Goal: Task Accomplishment & Management: Complete application form

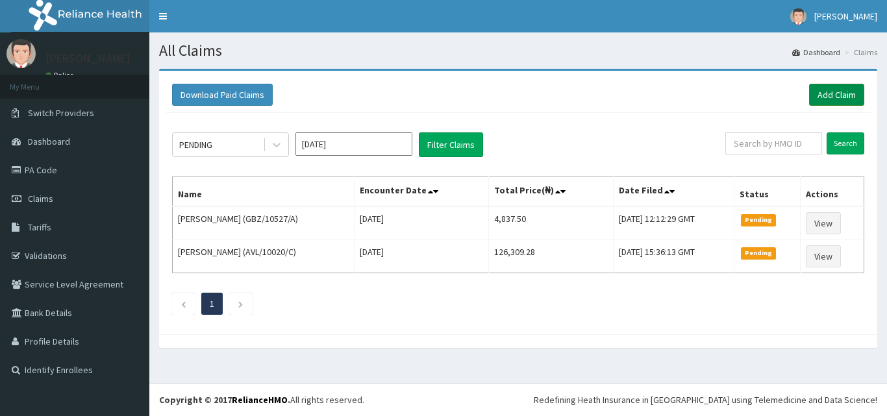
click at [817, 100] on link "Add Claim" at bounding box center [836, 95] width 55 height 22
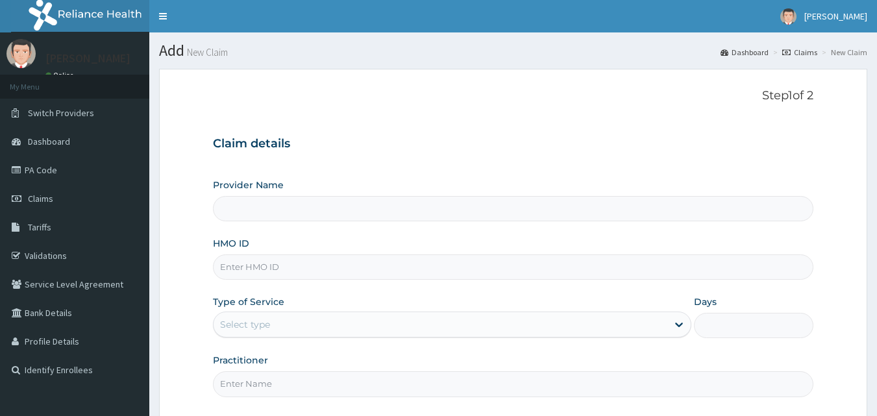
type input "Mobonike Hospital and Maternity home"
click at [373, 258] on input "HMO ID" at bounding box center [513, 267] width 601 height 25
paste input "CRE/10472/E"
type input "CRE/10472/E"
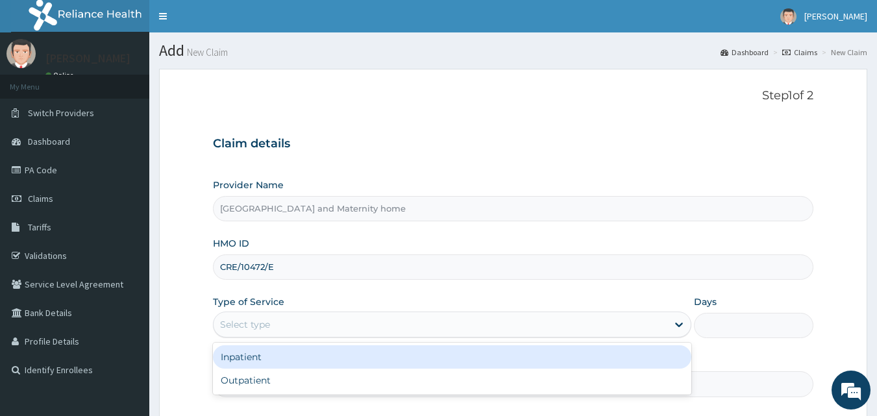
click at [390, 317] on div "Select type" at bounding box center [441, 324] width 454 height 21
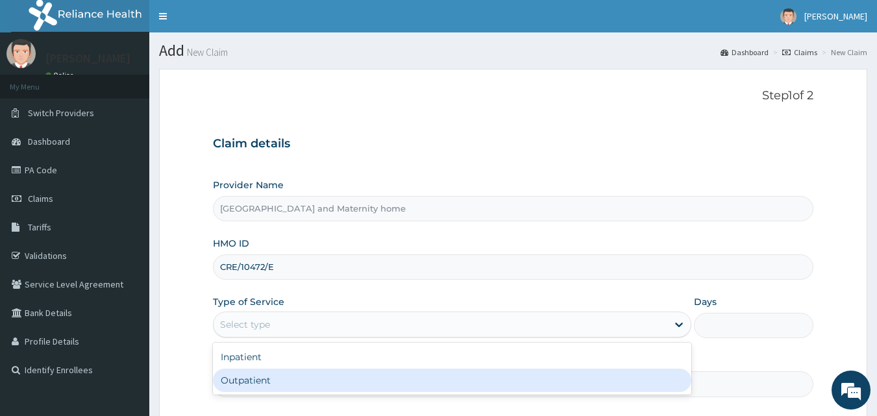
click at [379, 369] on div "Outpatient" at bounding box center [452, 380] width 479 height 23
type input "1"
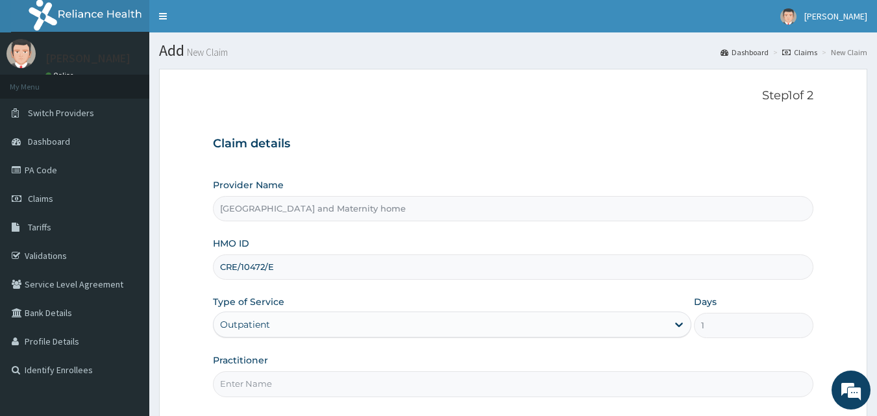
click at [379, 369] on div "Practitioner" at bounding box center [513, 375] width 601 height 43
click at [372, 388] on input "Practitioner" at bounding box center [513, 383] width 601 height 25
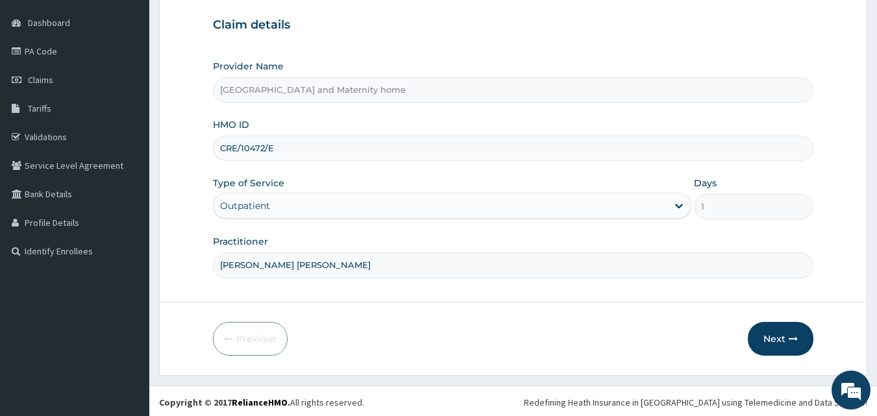
scroll to position [121, 0]
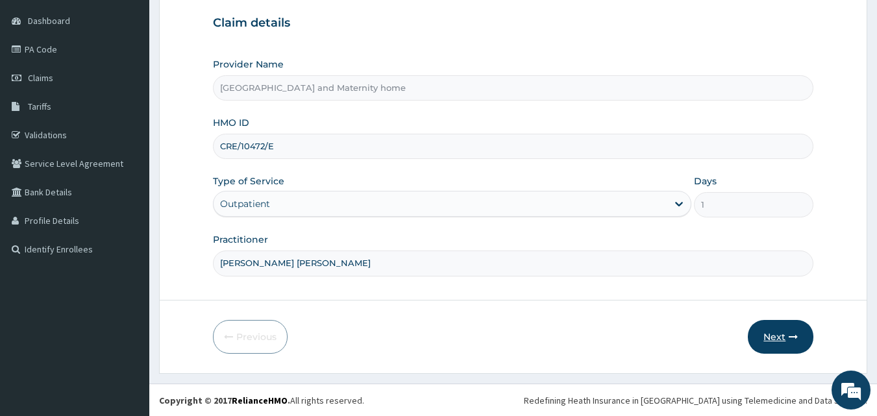
type input "[PERSON_NAME] [PERSON_NAME]"
click at [783, 332] on button "Next" at bounding box center [781, 337] width 66 height 34
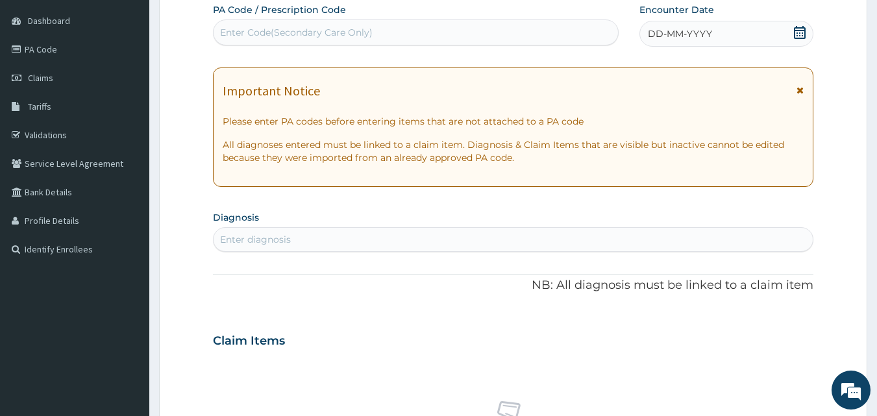
click at [409, 23] on div "Enter Code(Secondary Care Only)" at bounding box center [416, 32] width 405 height 21
paste input "PA/010C65"
type input "PA/010C65"
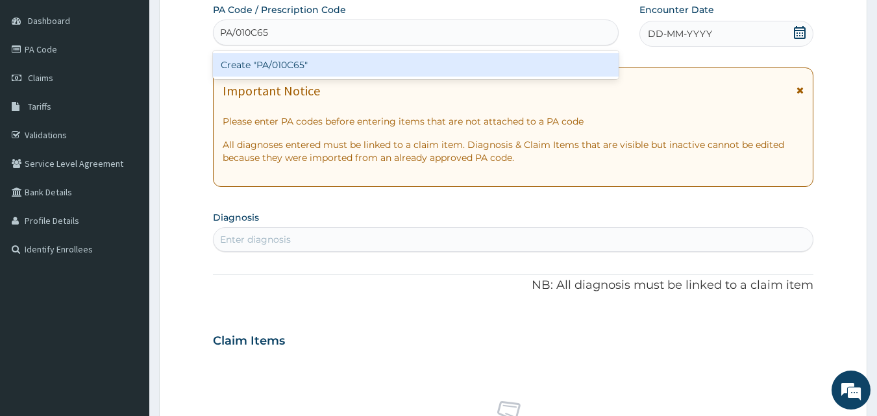
click at [383, 62] on div "Create "PA/010C65"" at bounding box center [416, 64] width 406 height 23
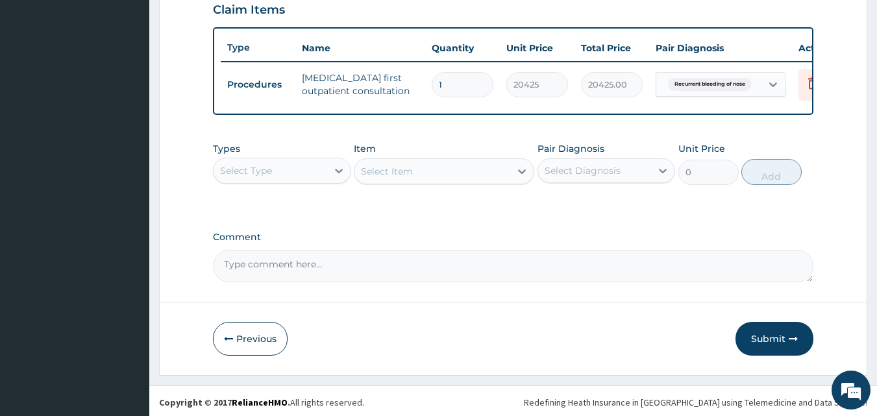
scroll to position [468, 0]
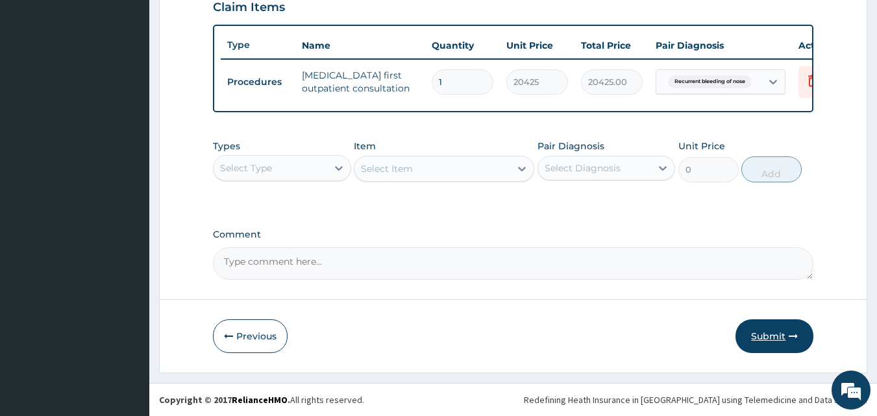
click at [766, 335] on button "Submit" at bounding box center [775, 336] width 78 height 34
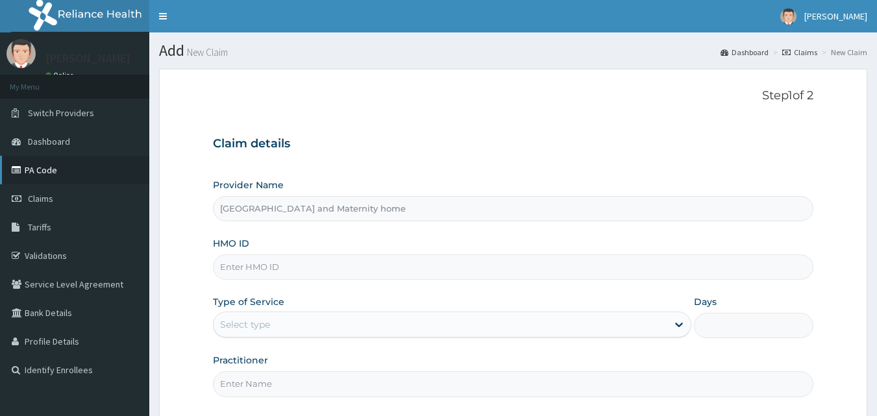
click at [58, 171] on link "PA Code" at bounding box center [74, 170] width 149 height 29
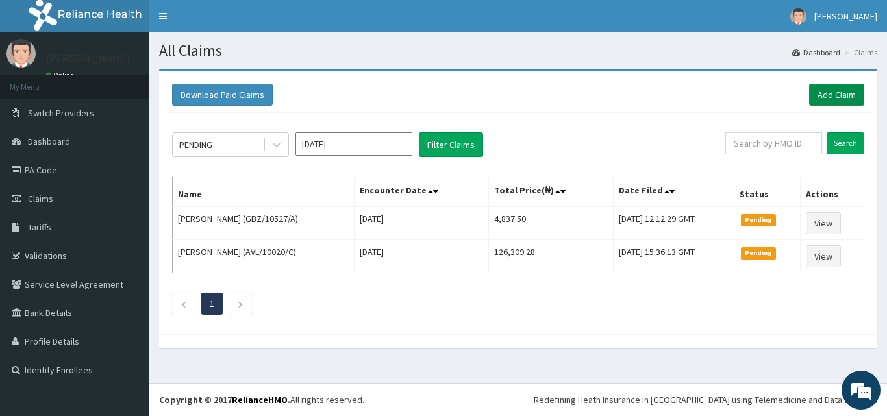
click at [820, 99] on link "Add Claim" at bounding box center [836, 95] width 55 height 22
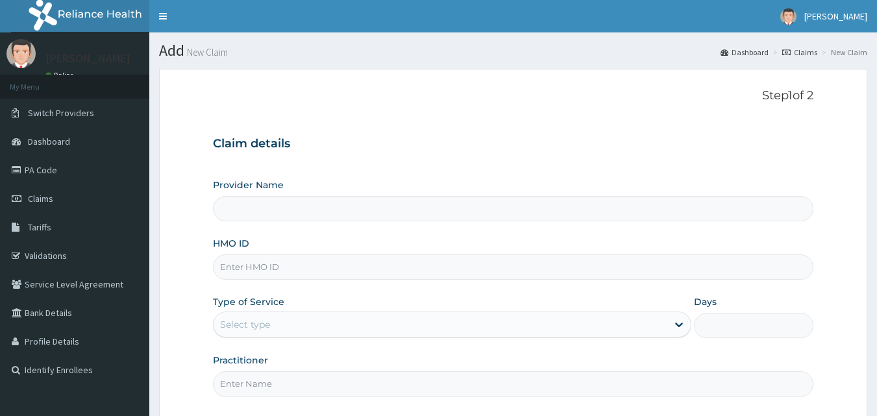
type input "[GEOGRAPHIC_DATA] and Maternity home"
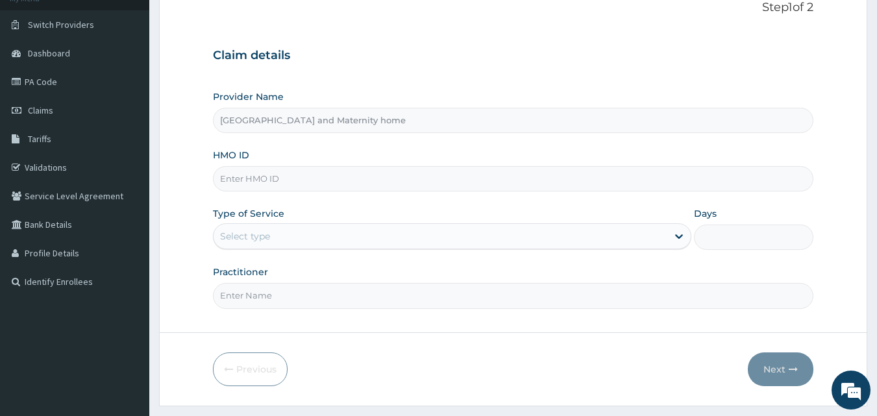
scroll to position [94, 0]
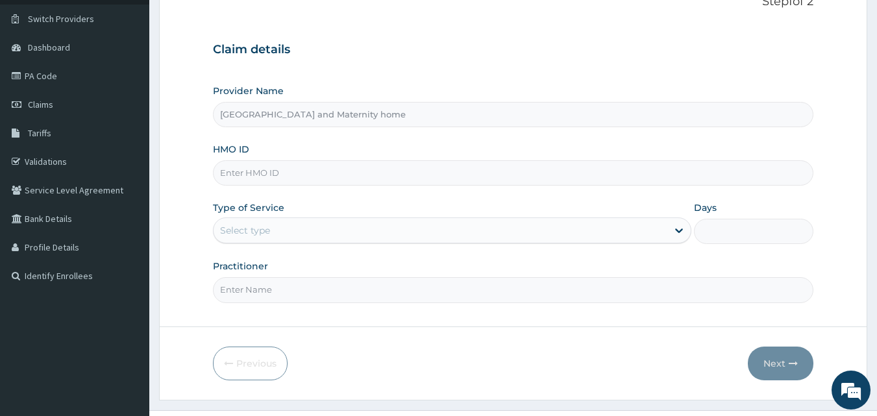
drag, startPoint x: 886, startPoint y: 80, endPoint x: 886, endPoint y: 149, distance: 68.8
click at [877, 149] on html "R EL Toggle navigation [PERSON_NAME] [PERSON_NAME] - [EMAIL_ADDRESS][DOMAIN_NAM…" at bounding box center [438, 175] width 877 height 538
click at [475, 168] on input "HMO ID" at bounding box center [513, 172] width 601 height 25
paste input "PFN/10216/B"
type input "PFN/10216/B"
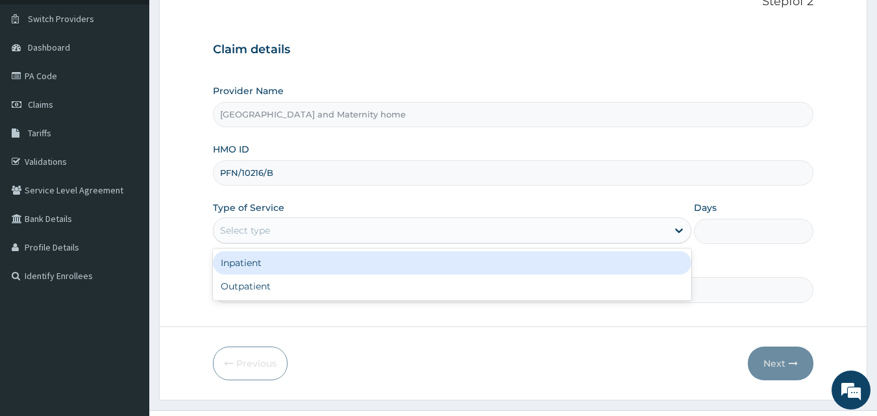
click at [405, 235] on div "Select type" at bounding box center [441, 230] width 454 height 21
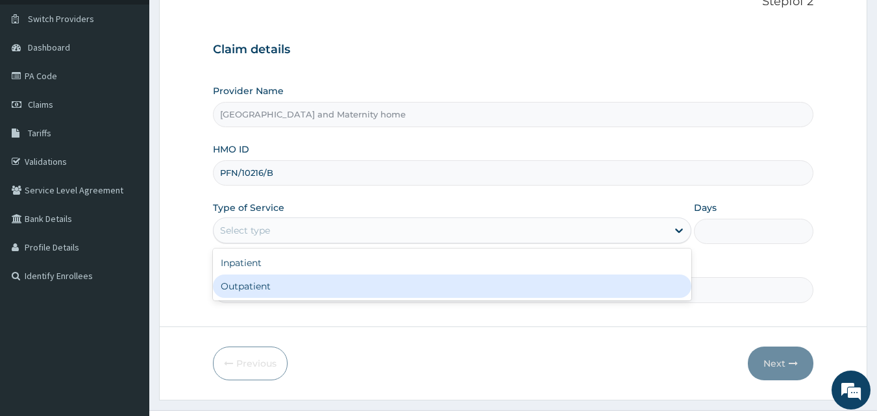
click at [388, 283] on div "Outpatient" at bounding box center [452, 286] width 479 height 23
type input "1"
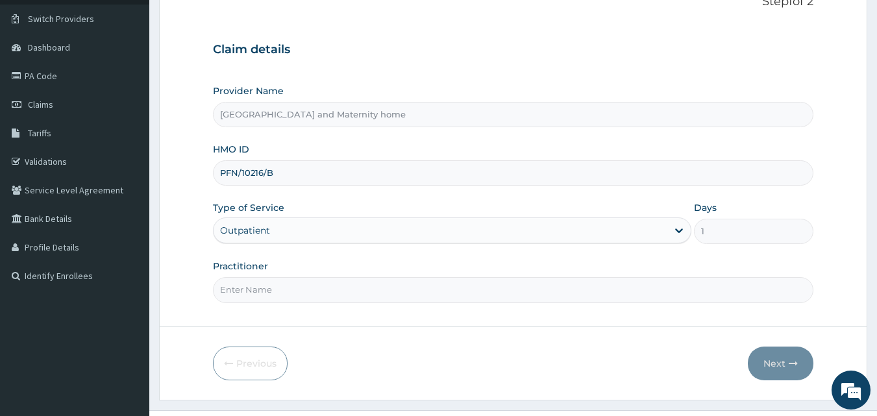
click at [388, 283] on input "Practitioner" at bounding box center [513, 289] width 601 height 25
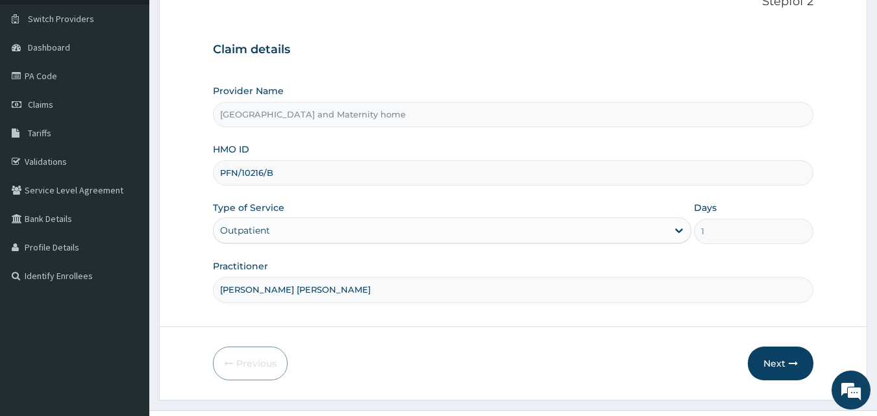
scroll to position [121, 0]
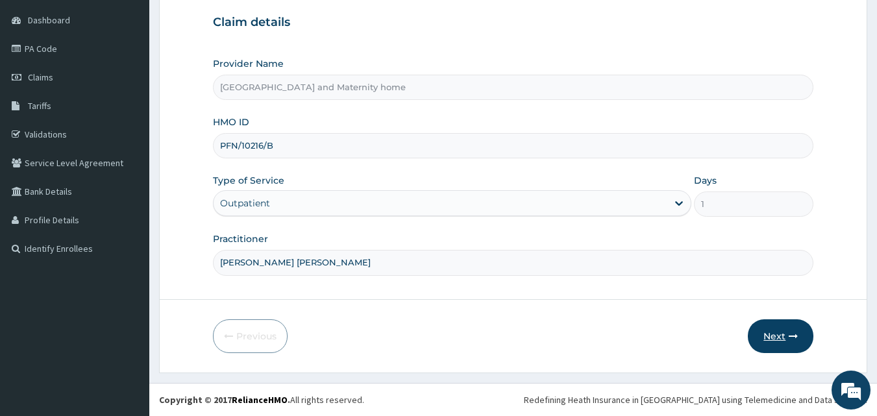
type input "[PERSON_NAME] [PERSON_NAME]"
click at [774, 334] on button "Next" at bounding box center [781, 336] width 66 height 34
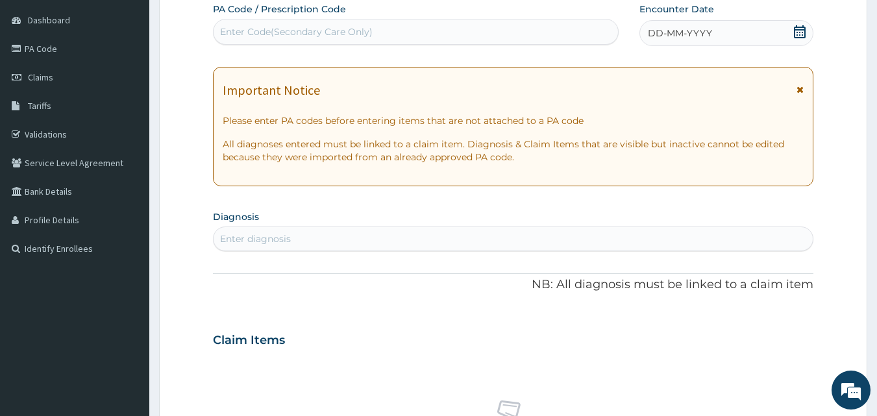
click at [801, 23] on div "DD-MM-YYYY" at bounding box center [727, 33] width 174 height 26
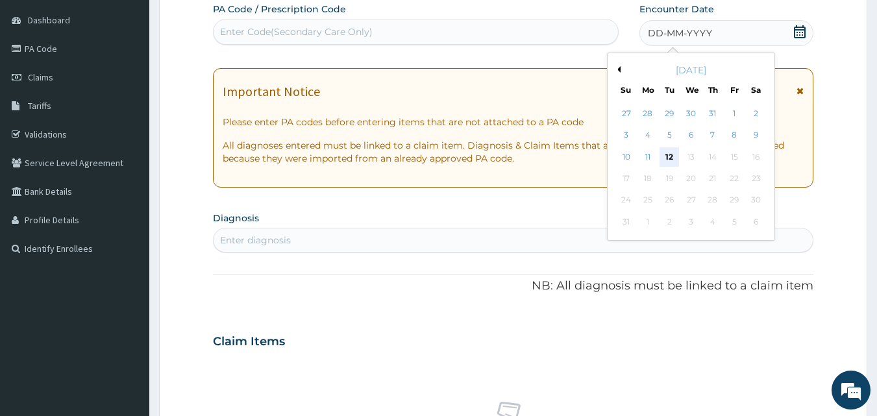
click at [671, 160] on div "12" at bounding box center [669, 156] width 19 height 19
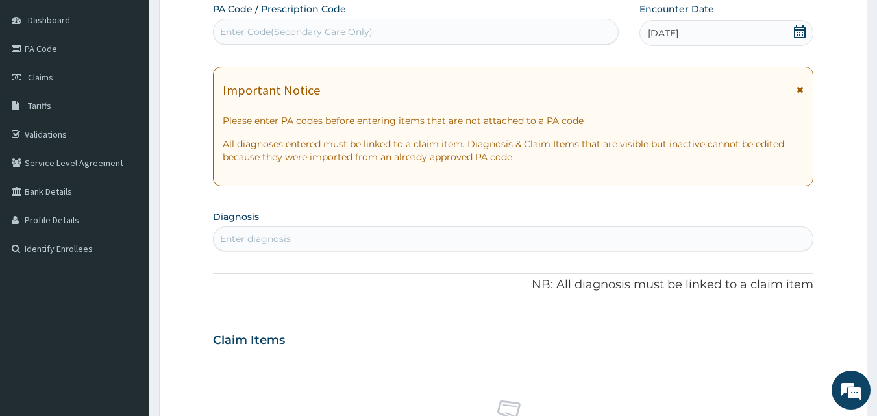
click at [426, 240] on div "Enter diagnosis" at bounding box center [514, 239] width 600 height 21
type input "[MEDICAL_DATA]"
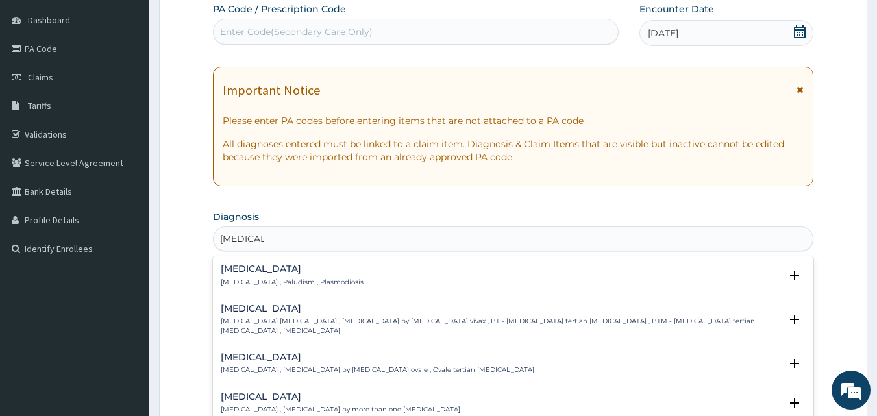
click at [273, 277] on div "[MEDICAL_DATA] [MEDICAL_DATA] , Paludism , Plasmodiosis" at bounding box center [292, 275] width 143 height 23
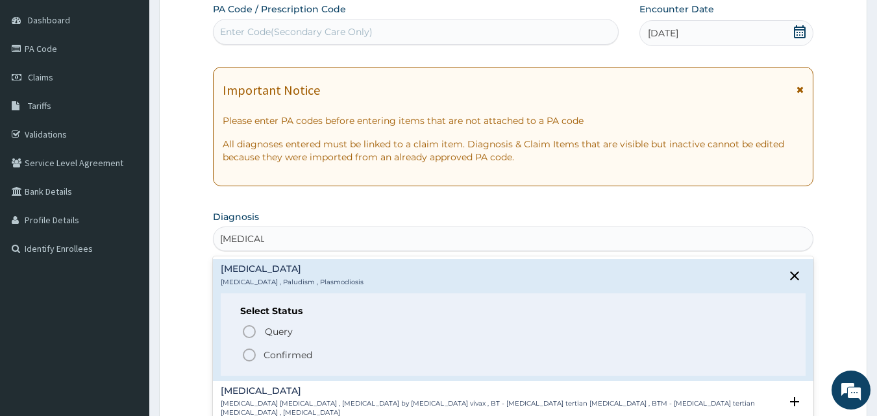
click at [247, 355] on icon "status option filled" at bounding box center [250, 355] width 16 height 16
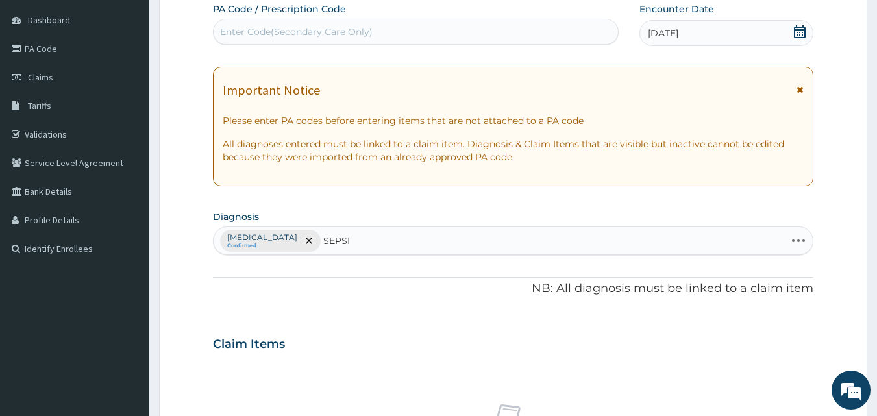
type input "[MEDICAL_DATA]"
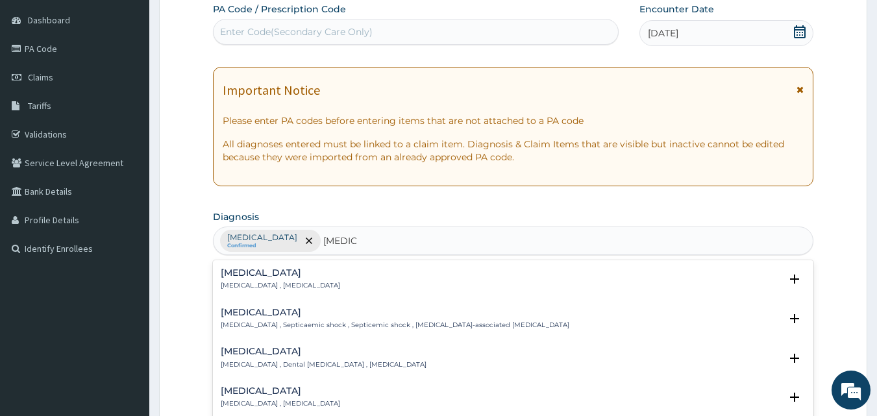
click at [279, 282] on p "[MEDICAL_DATA] , [MEDICAL_DATA]" at bounding box center [280, 285] width 119 height 9
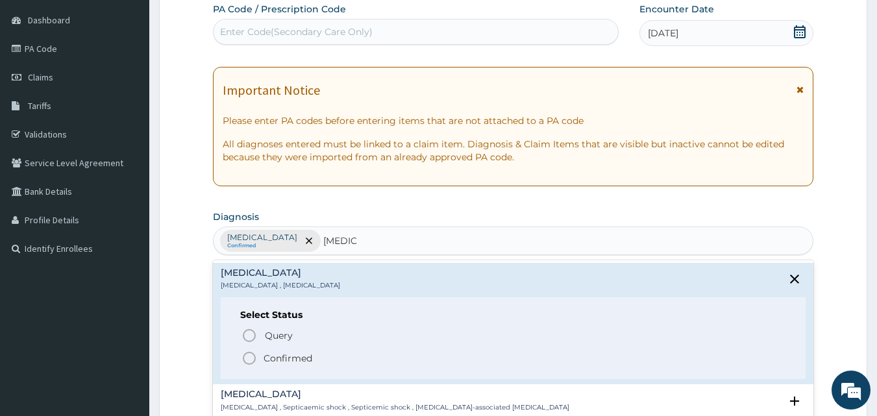
click at [250, 357] on icon "status option filled" at bounding box center [250, 359] width 16 height 16
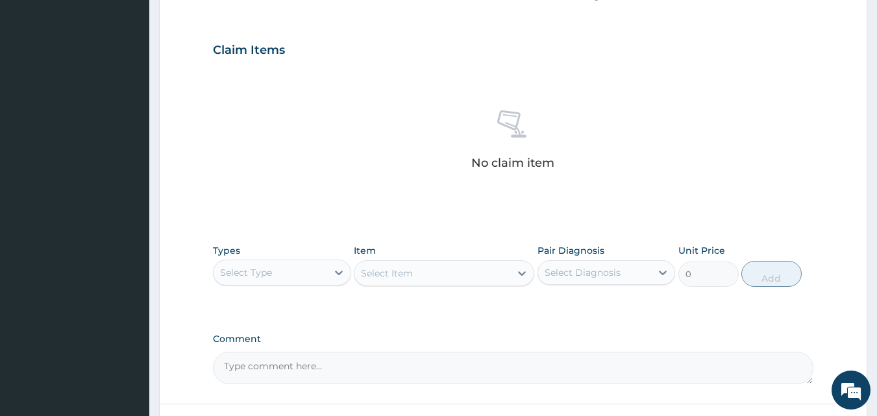
scroll to position [436, 0]
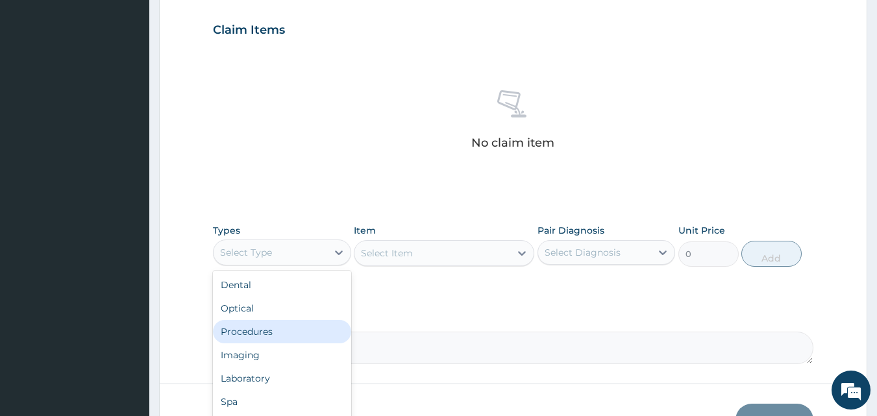
drag, startPoint x: 236, startPoint y: 253, endPoint x: 243, endPoint y: 334, distance: 80.9
click at [243, 266] on div "option Procedures focused, 3 of 10. 10 results available. Use Up and Down to ch…" at bounding box center [282, 253] width 138 height 26
click at [243, 334] on div "Procedures" at bounding box center [282, 331] width 138 height 23
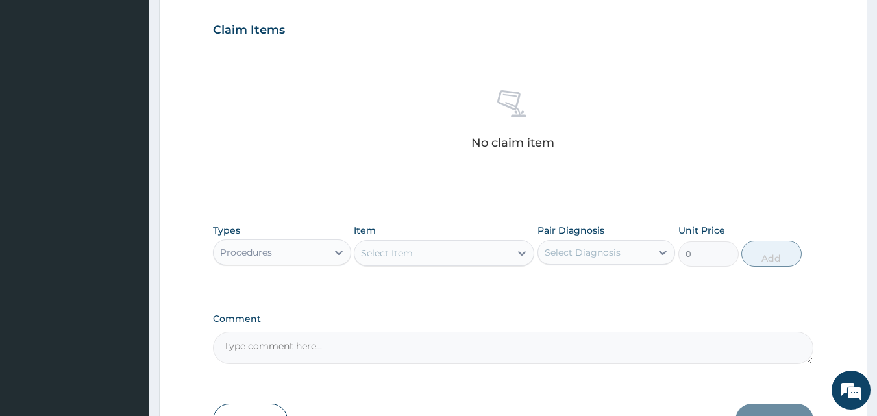
click at [395, 244] on div "Select Item" at bounding box center [433, 253] width 156 height 21
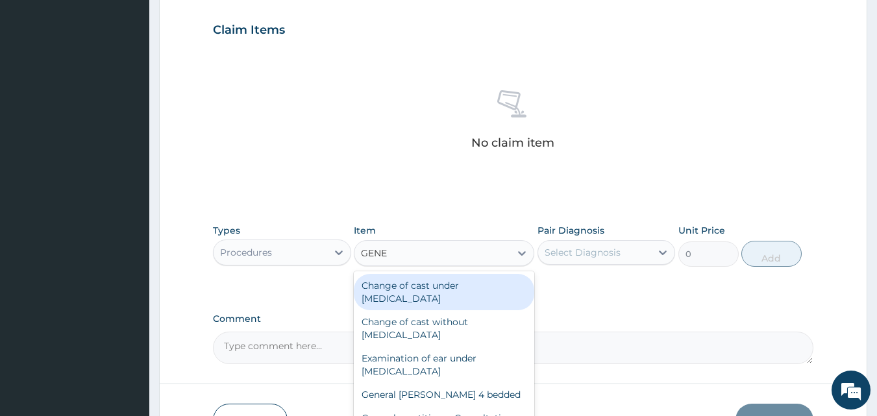
type input "GENER"
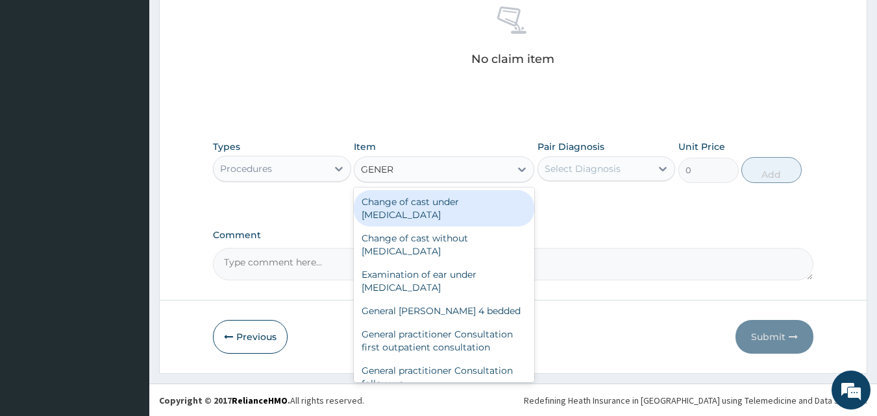
scroll to position [520, 0]
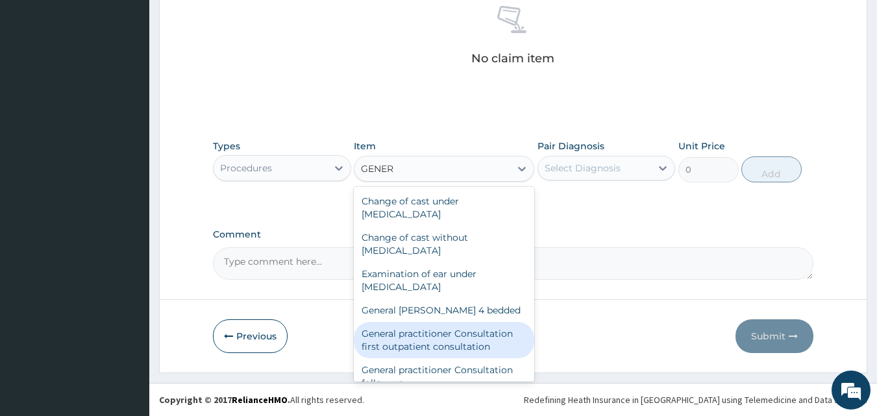
click at [464, 350] on div "General practitioner Consultation first outpatient consultation" at bounding box center [444, 340] width 181 height 36
type input "3547.5"
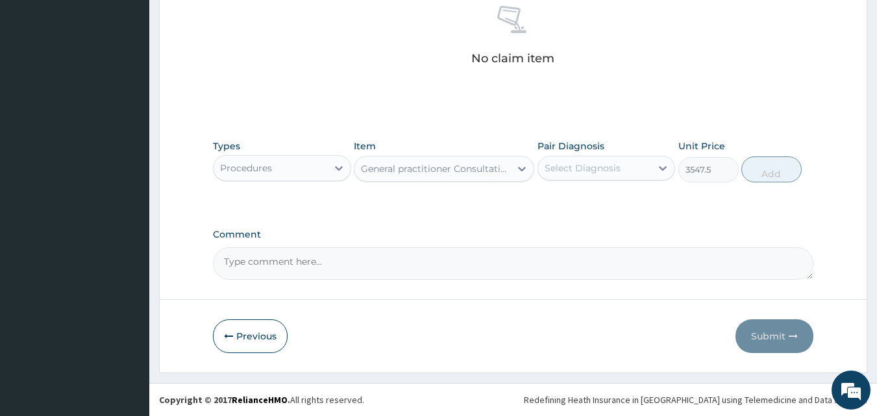
click at [597, 173] on div "Select Diagnosis" at bounding box center [583, 168] width 76 height 13
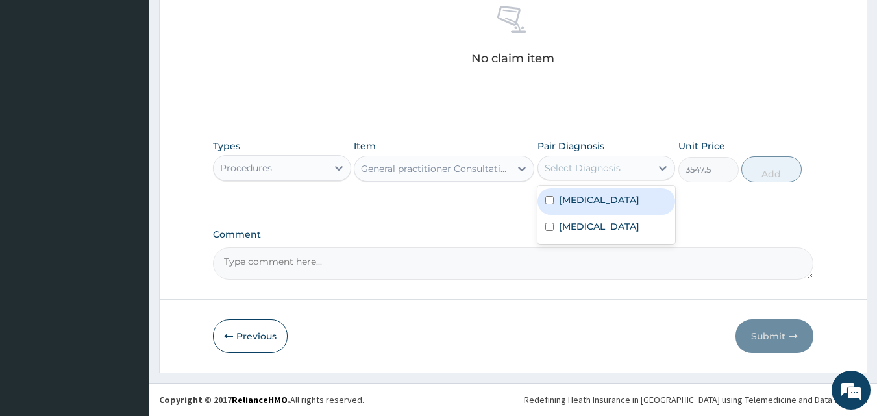
click at [585, 207] on div "[MEDICAL_DATA]" at bounding box center [607, 201] width 138 height 27
checkbox input "true"
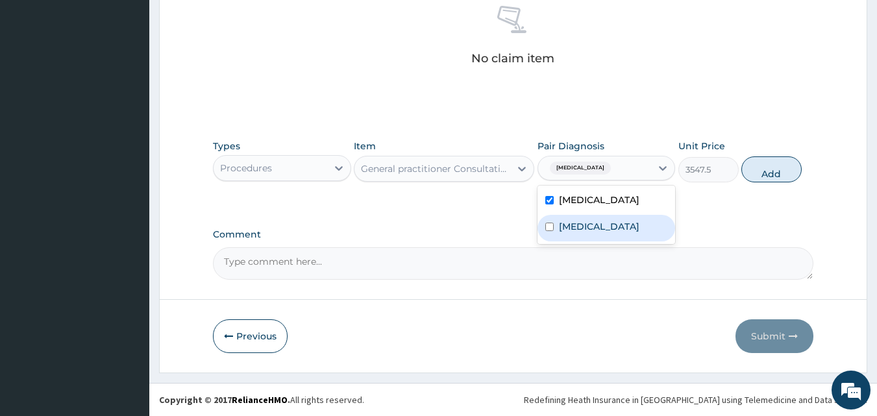
click at [583, 229] on label "[MEDICAL_DATA]" at bounding box center [599, 226] width 81 height 13
checkbox input "true"
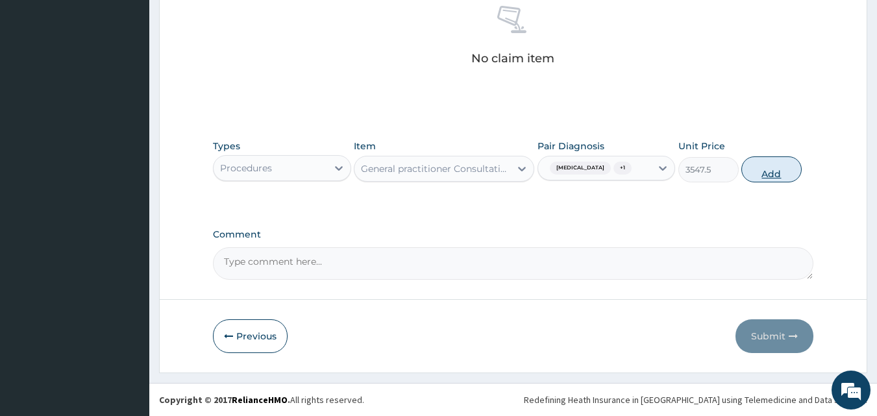
click at [751, 166] on button "Add" at bounding box center [772, 169] width 60 height 26
type input "0"
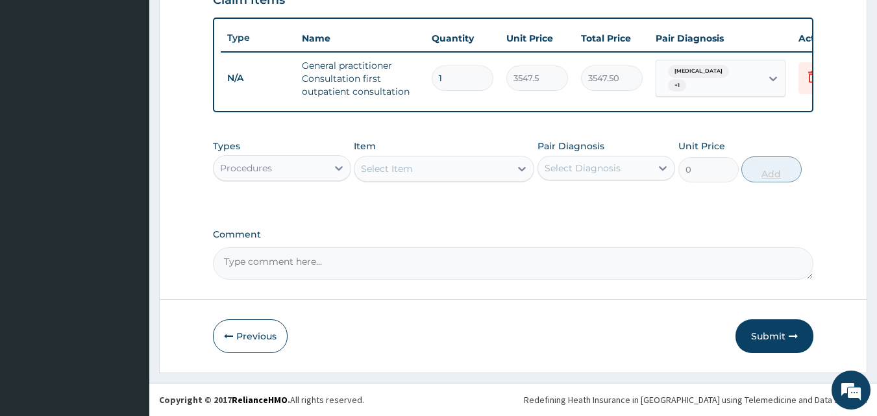
scroll to position [475, 0]
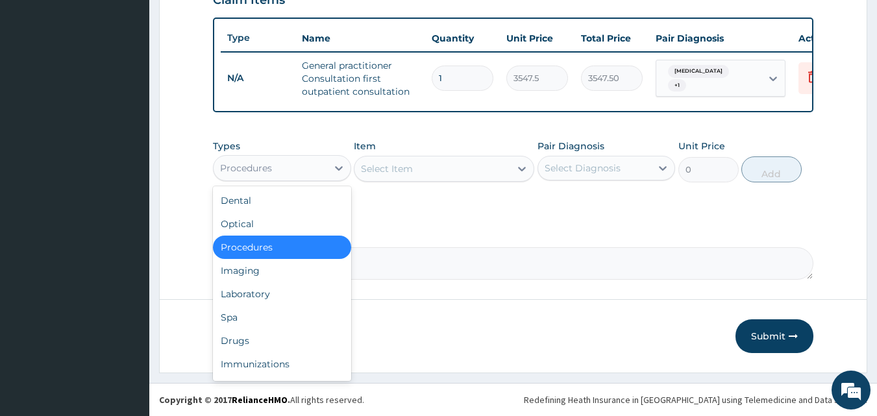
click at [264, 171] on div "Procedures" at bounding box center [246, 168] width 52 height 13
click at [251, 336] on div "Drugs" at bounding box center [282, 340] width 138 height 23
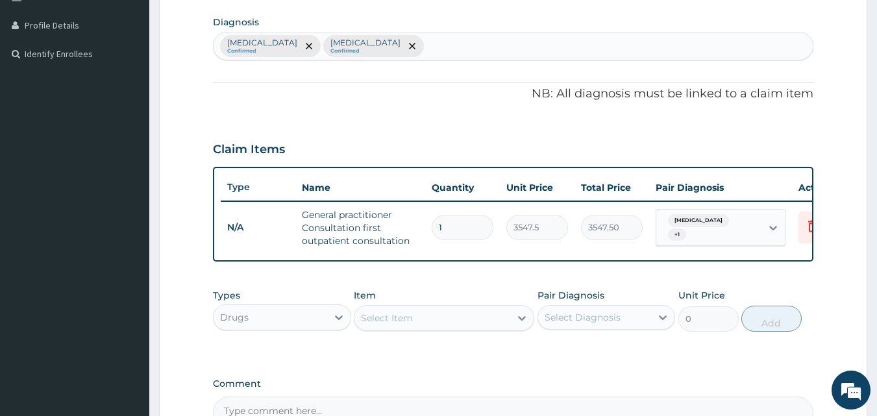
scroll to position [315, 0]
drag, startPoint x: 876, startPoint y: 195, endPoint x: 881, endPoint y: 240, distance: 45.1
click at [877, 240] on html "R EL Toggle navigation [PERSON_NAME] [PERSON_NAME] - [EMAIL_ADDRESS][DOMAIN_NAM…" at bounding box center [438, 126] width 877 height 882
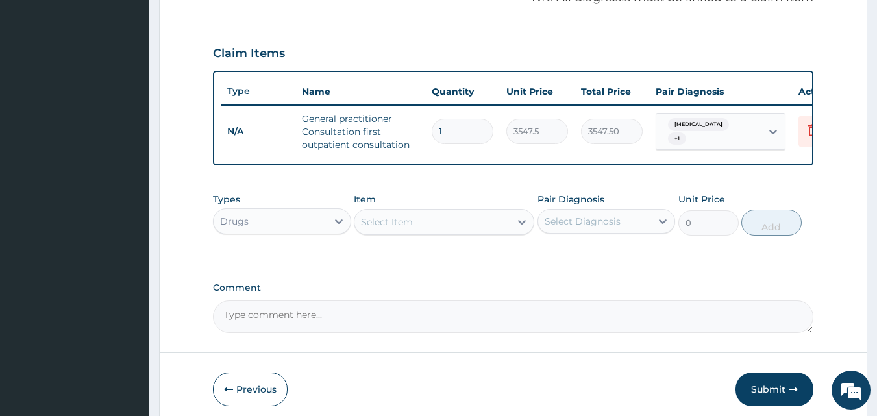
scroll to position [475, 0]
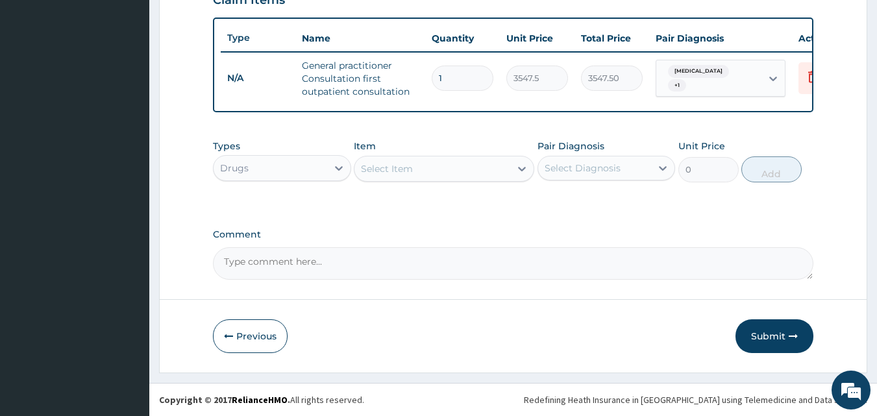
click at [428, 174] on div "Select Item" at bounding box center [433, 168] width 156 height 21
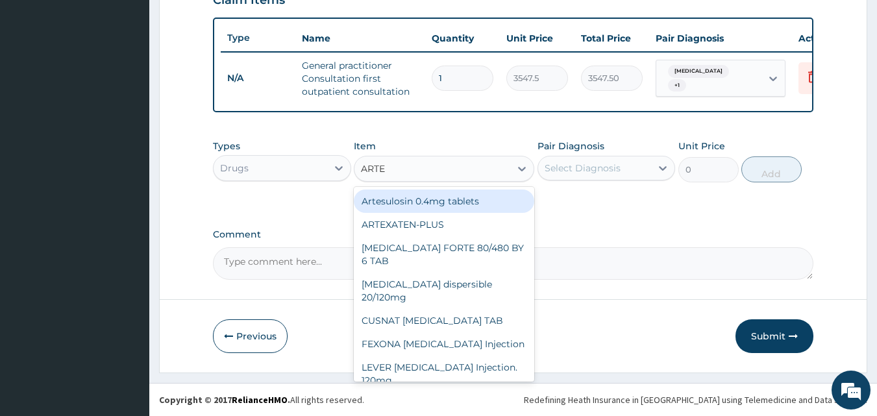
type input "[PERSON_NAME]"
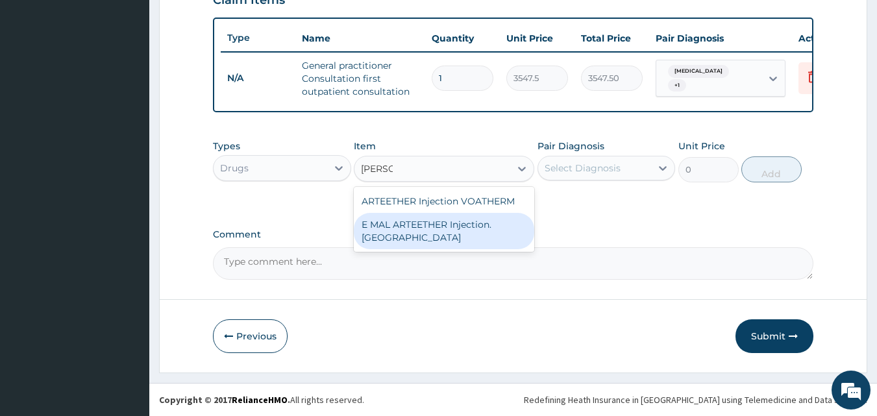
click at [423, 219] on div "E MAL ARTEETHER Injection. [GEOGRAPHIC_DATA]" at bounding box center [444, 231] width 181 height 36
type input "1773.75"
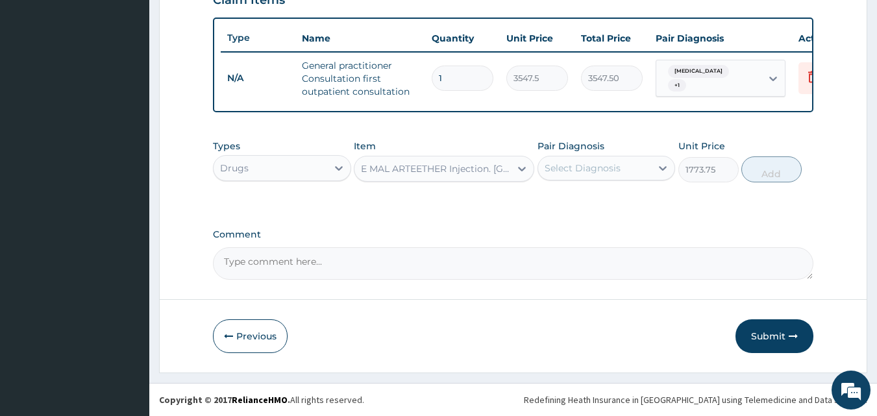
click at [585, 168] on div "Select Diagnosis" at bounding box center [583, 168] width 76 height 13
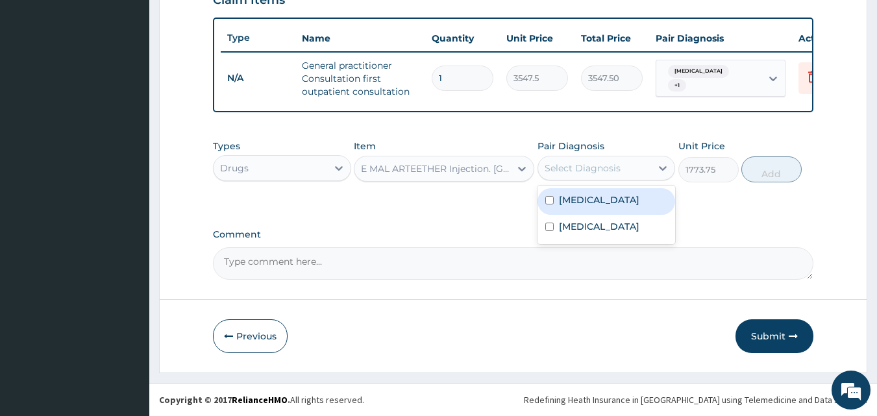
click at [564, 207] on div "[MEDICAL_DATA]" at bounding box center [607, 201] width 138 height 27
checkbox input "true"
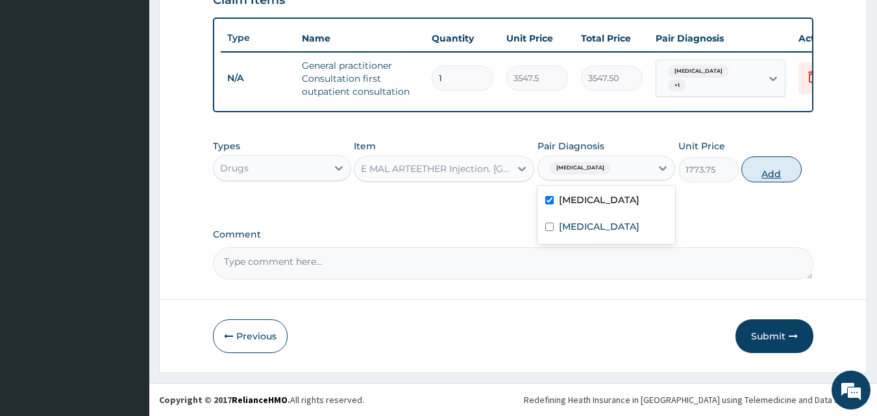
click at [765, 173] on button "Add" at bounding box center [772, 169] width 60 height 26
type input "0"
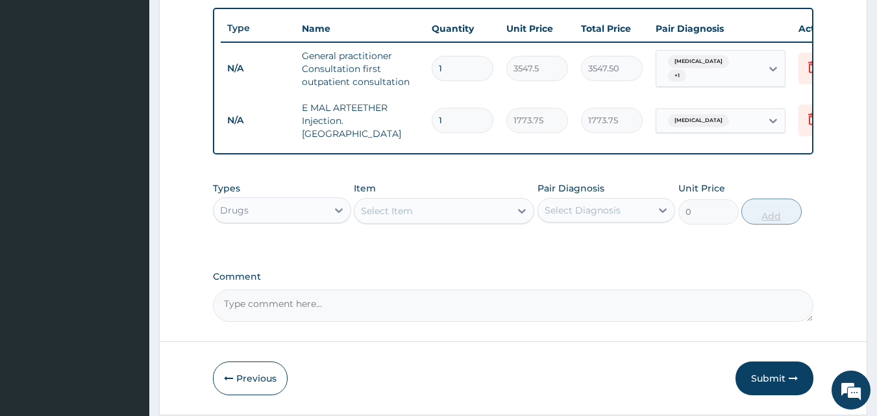
type input "0.00"
type input "3"
type input "5321.25"
type input "3"
click at [414, 205] on div "Select Item" at bounding box center [433, 211] width 156 height 21
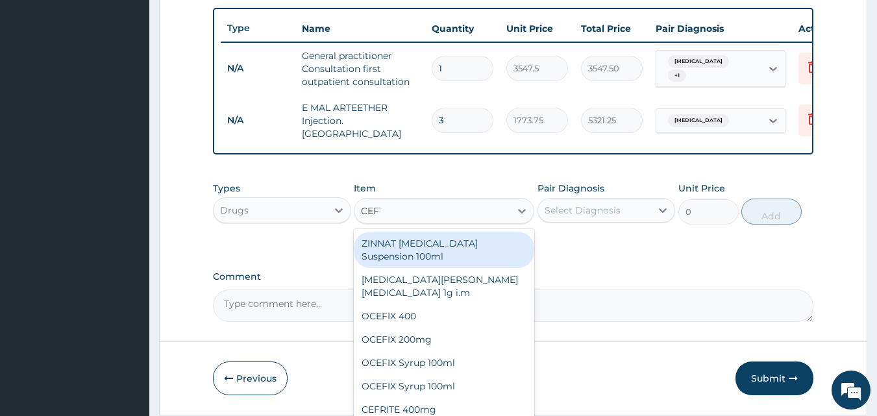
type input "CEFTR"
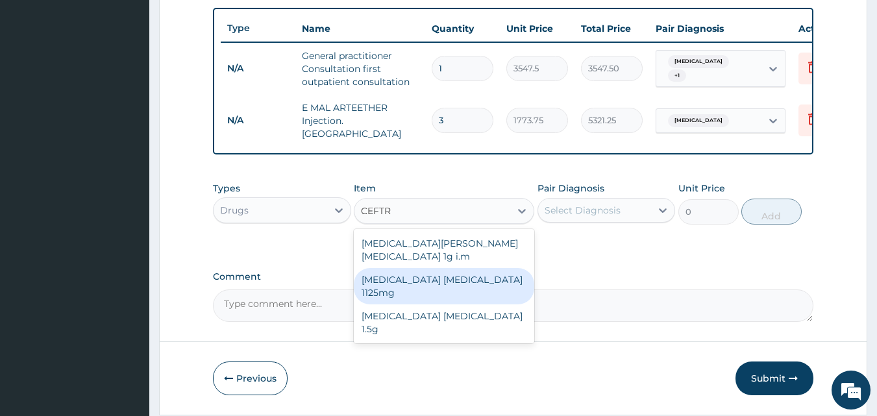
click at [410, 269] on div "[MEDICAL_DATA] [MEDICAL_DATA] 1125mg" at bounding box center [444, 286] width 181 height 36
type input "2365"
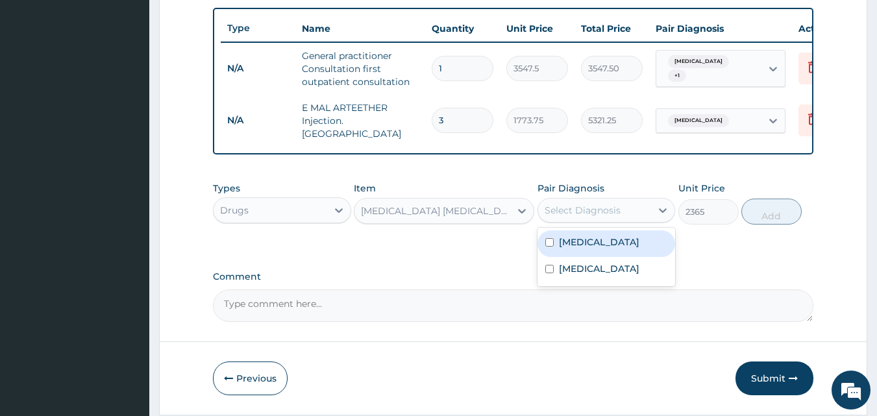
click at [617, 206] on div "Select Diagnosis" at bounding box center [583, 210] width 76 height 13
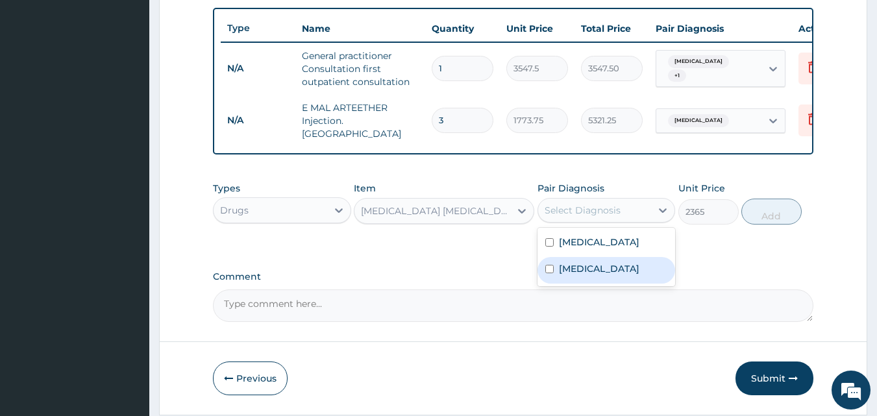
click at [572, 269] on label "[MEDICAL_DATA]" at bounding box center [599, 268] width 81 height 13
checkbox input "true"
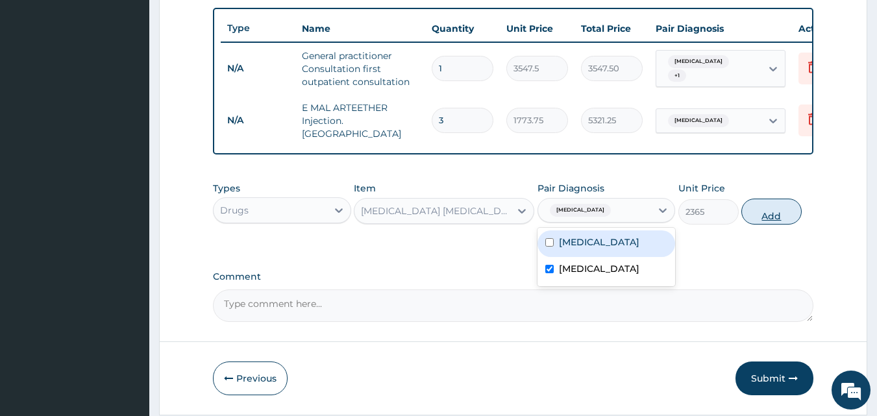
click at [761, 215] on button "Add" at bounding box center [772, 212] width 60 height 26
type input "0"
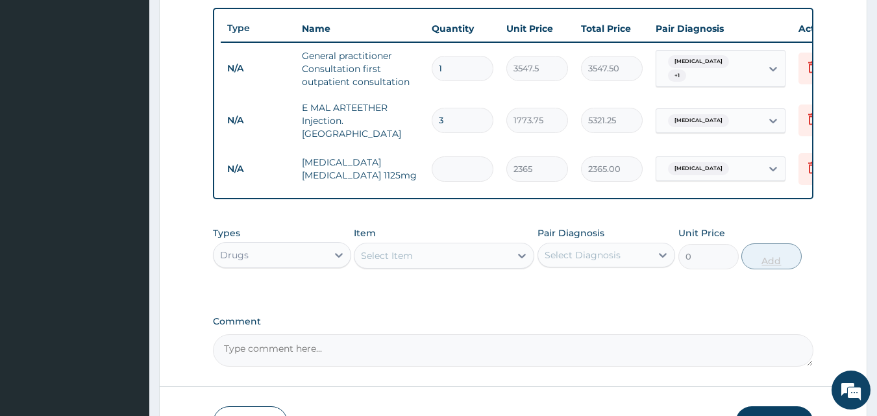
type input "0.00"
type input "3"
type input "7095.00"
type input "3"
click at [403, 256] on div "Select Item" at bounding box center [387, 255] width 52 height 13
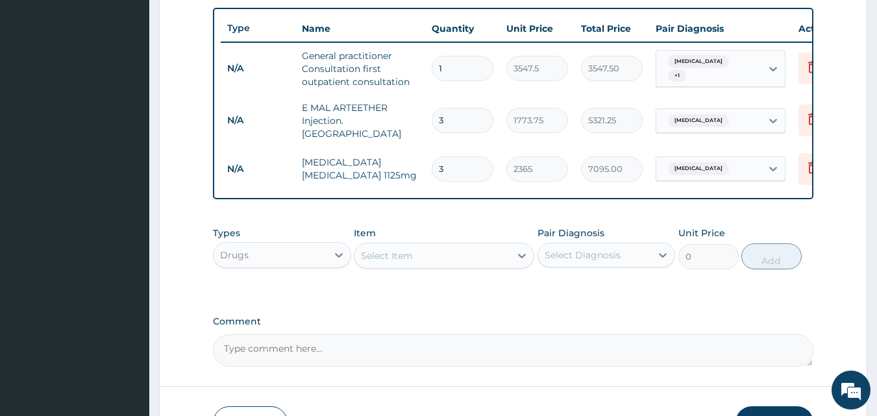
scroll to position [565, 0]
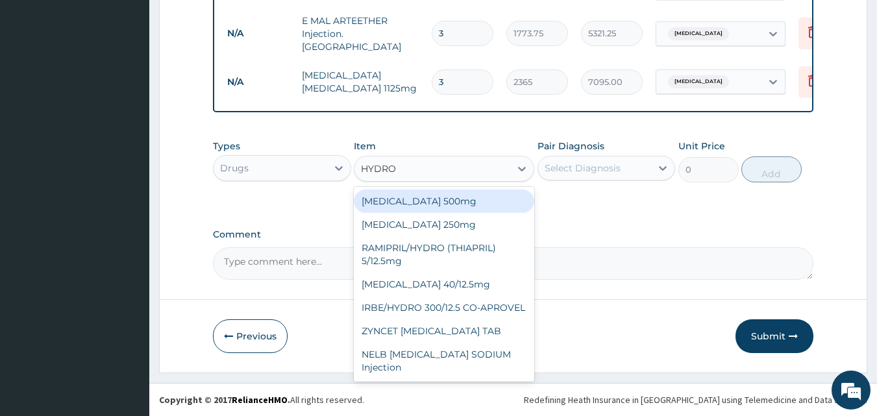
type input "HYDROC"
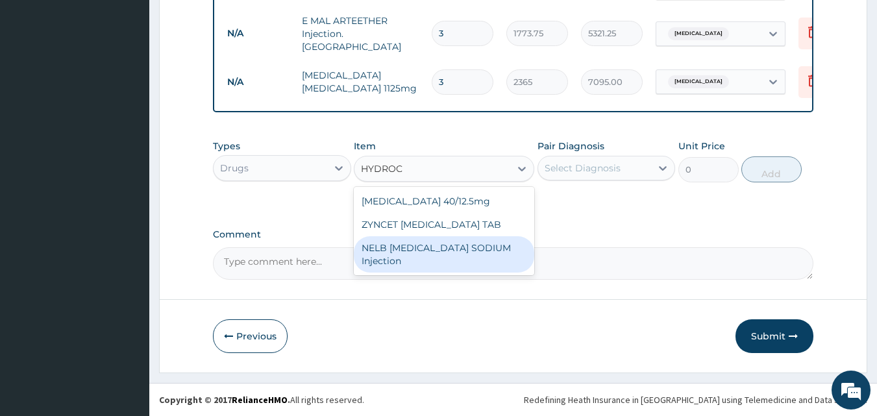
click at [428, 268] on div "NELB [MEDICAL_DATA] SODIUM Injection" at bounding box center [444, 254] width 181 height 36
type input "591.25"
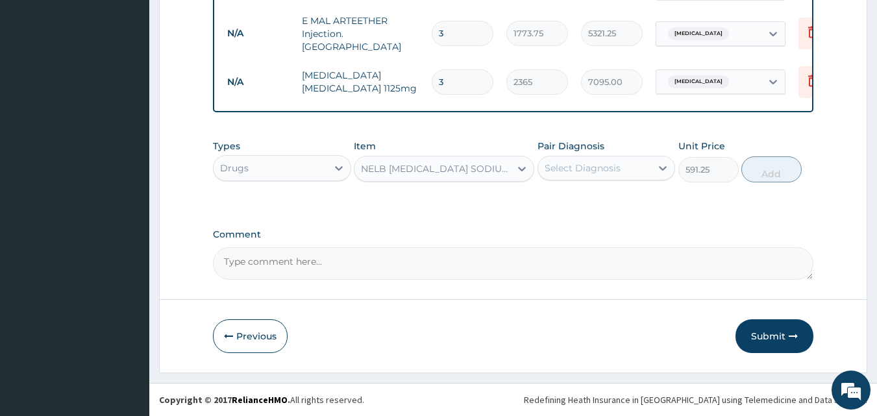
click at [580, 172] on div "Select Diagnosis" at bounding box center [583, 168] width 76 height 13
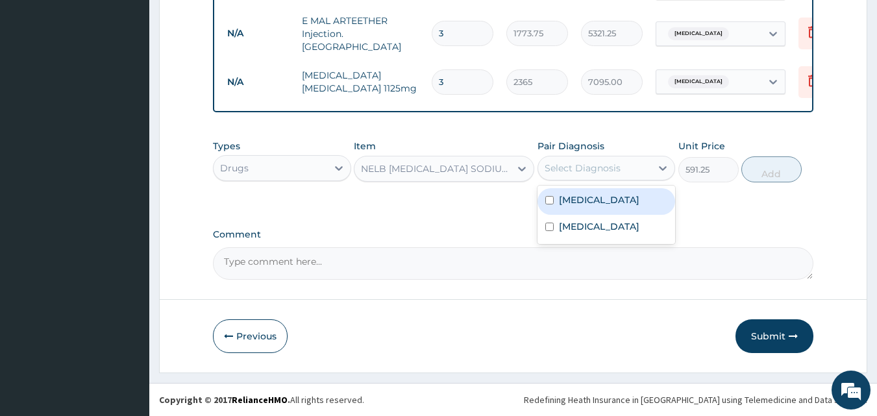
click at [564, 200] on label "[MEDICAL_DATA]" at bounding box center [599, 199] width 81 height 13
checkbox input "true"
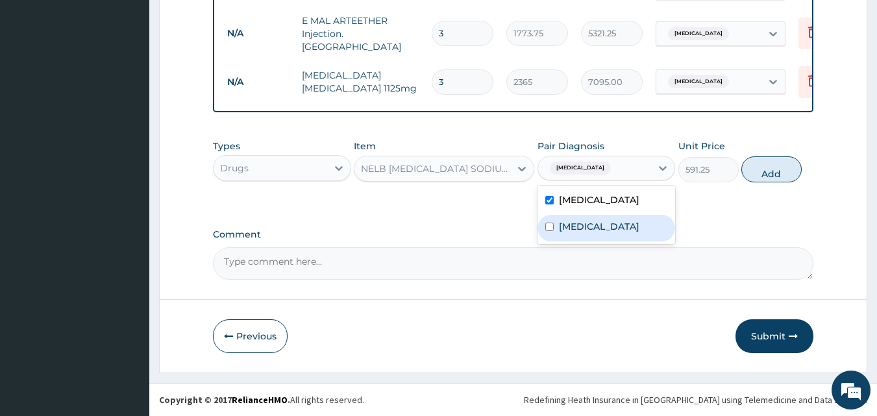
click at [560, 228] on label "[MEDICAL_DATA]" at bounding box center [599, 226] width 81 height 13
checkbox input "true"
click at [745, 164] on button "Add" at bounding box center [772, 169] width 60 height 26
type input "0"
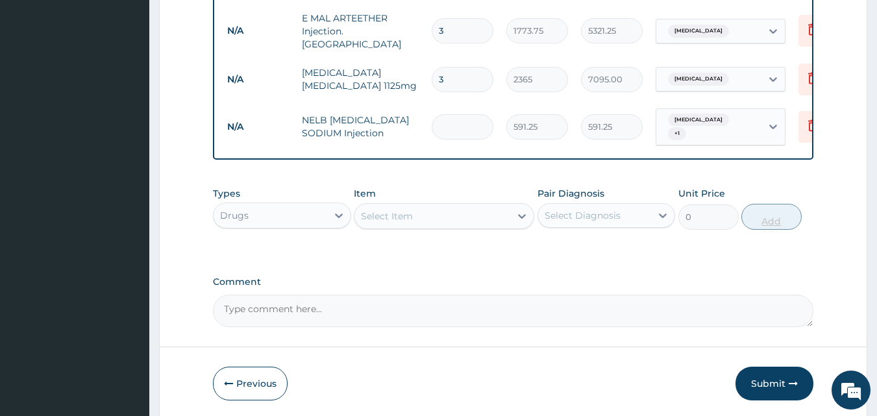
type input "0.00"
type input "3"
type input "1773.75"
type input "3"
click at [406, 223] on div "Select Item" at bounding box center [387, 216] width 52 height 13
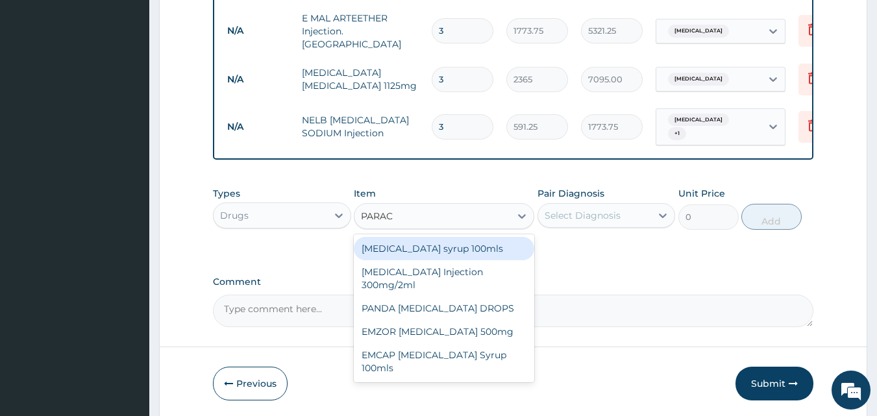
type input "PARACE"
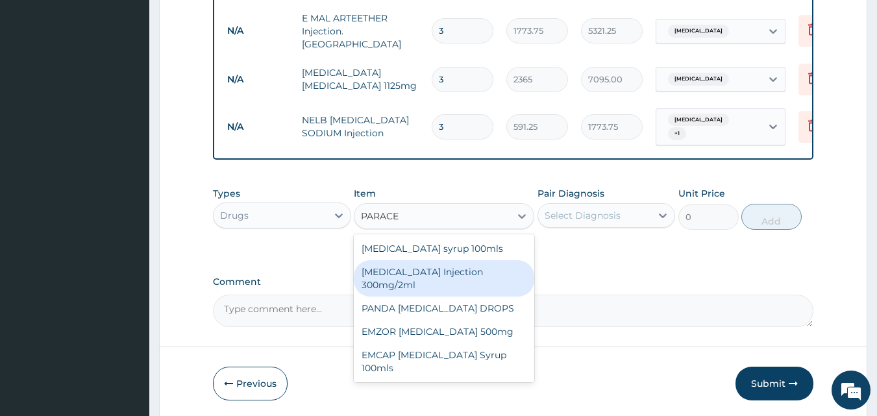
click at [402, 291] on div "[MEDICAL_DATA] Injection 300mg/2ml" at bounding box center [444, 278] width 181 height 36
type input "260.15"
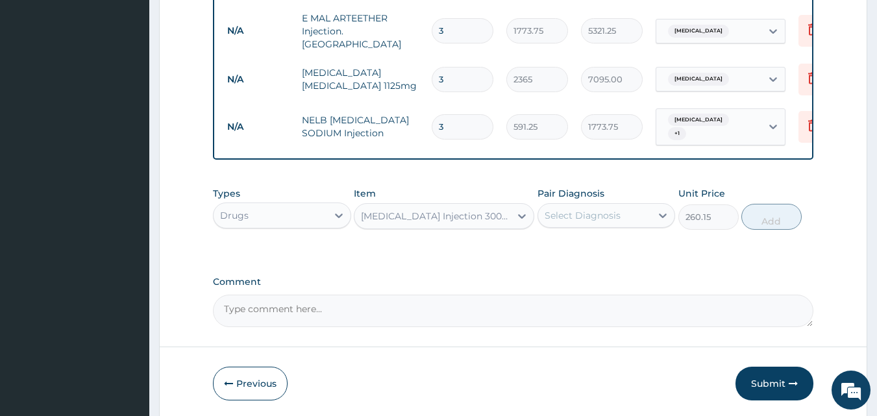
click at [588, 222] on div "Select Diagnosis" at bounding box center [583, 215] width 76 height 13
click at [588, 254] on label "[MEDICAL_DATA]" at bounding box center [599, 247] width 81 height 13
checkbox input "true"
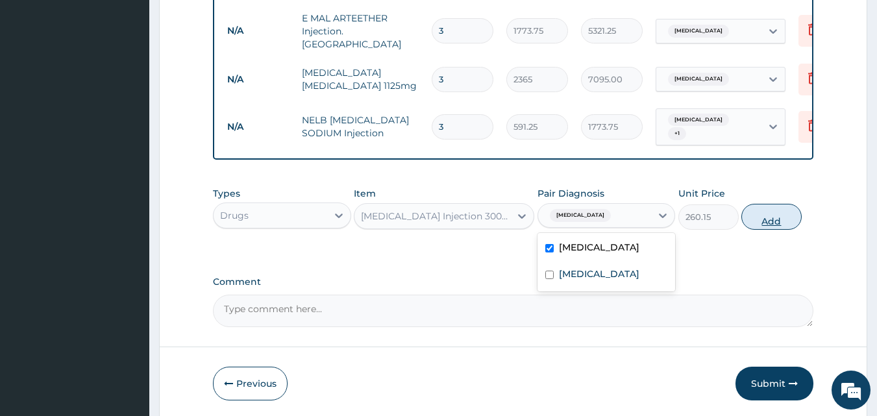
click at [786, 223] on button "Add" at bounding box center [772, 217] width 60 height 26
type input "0"
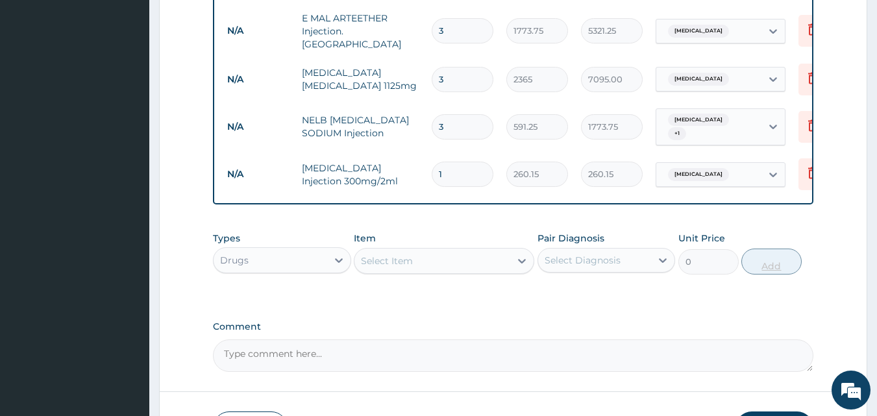
type input "0.00"
type input "6"
type input "1560.90"
type input "6"
click at [416, 265] on div "Select Item" at bounding box center [433, 261] width 156 height 21
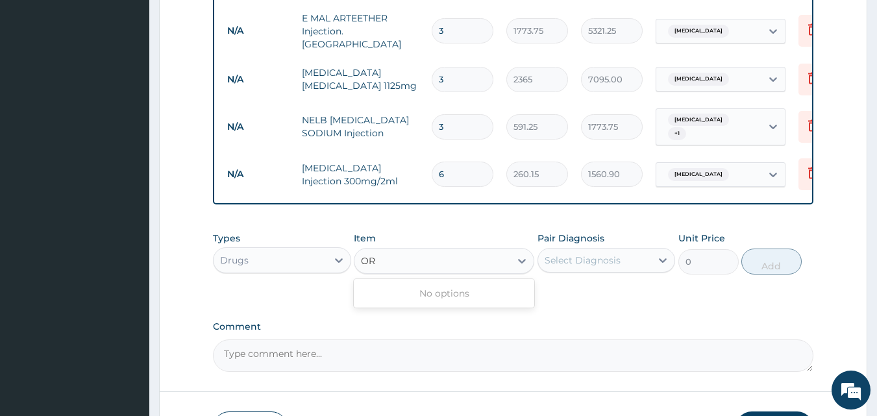
type input "O"
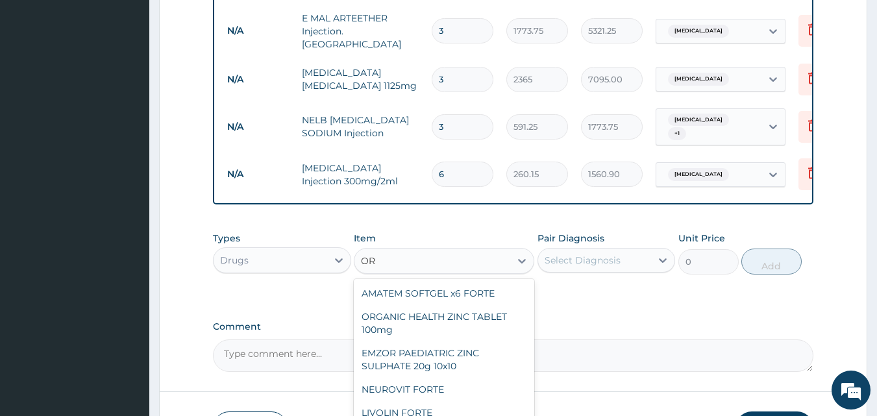
type input "ORS"
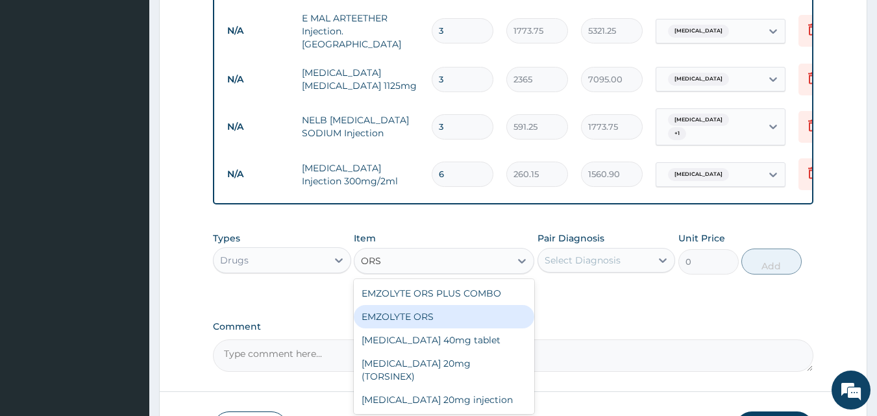
click at [423, 317] on div "EMZOLYTE ORS" at bounding box center [444, 316] width 181 height 23
type input "473"
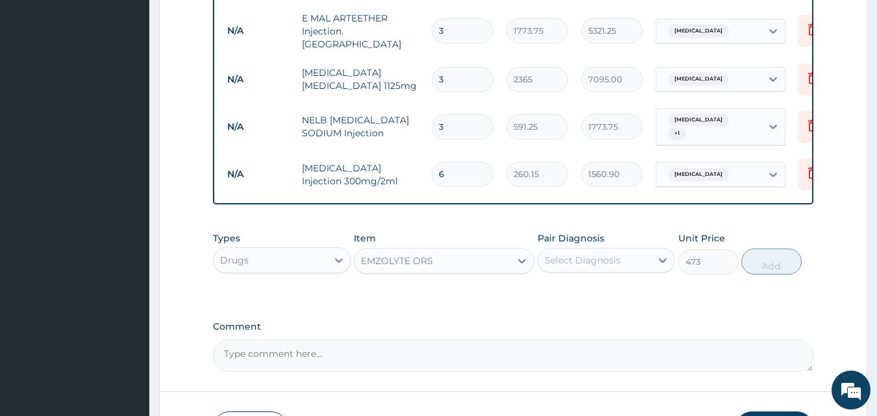
click at [588, 267] on div "Select Diagnosis" at bounding box center [583, 260] width 76 height 13
click at [569, 291] on label "[MEDICAL_DATA]" at bounding box center [599, 292] width 81 height 13
checkbox input "true"
click at [754, 262] on button "Add" at bounding box center [772, 262] width 60 height 26
type input "0"
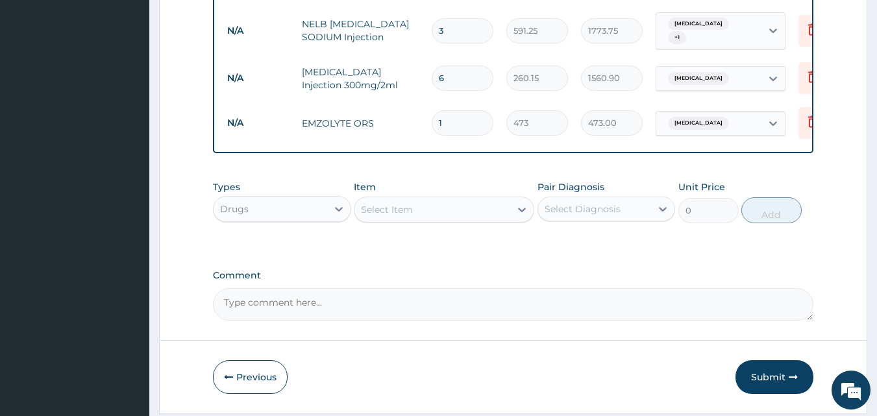
scroll to position [706, 0]
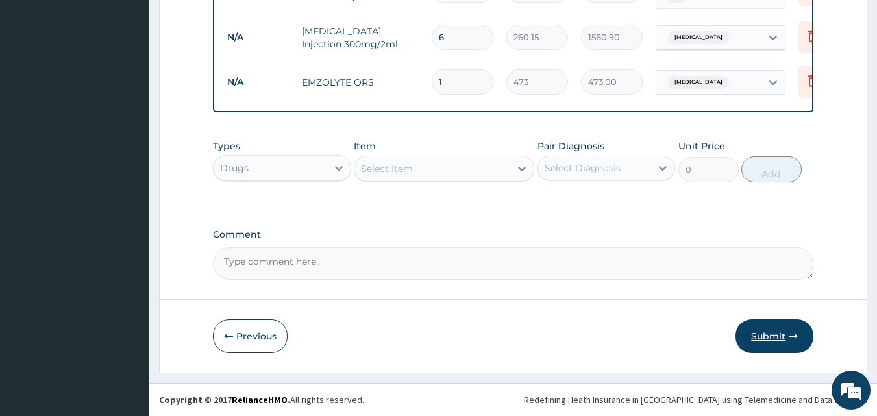
click at [757, 340] on button "Submit" at bounding box center [775, 336] width 78 height 34
